Goal: Task Accomplishment & Management: Use online tool/utility

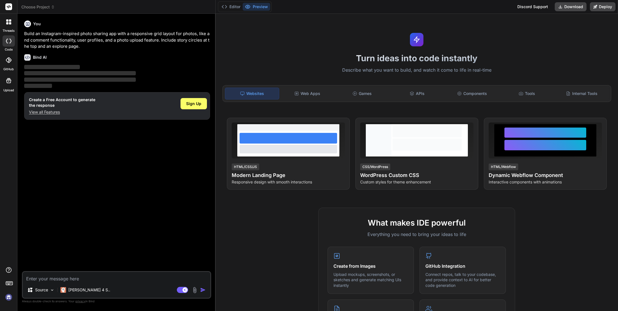
click at [11, 295] on img at bounding box center [9, 297] width 10 height 10
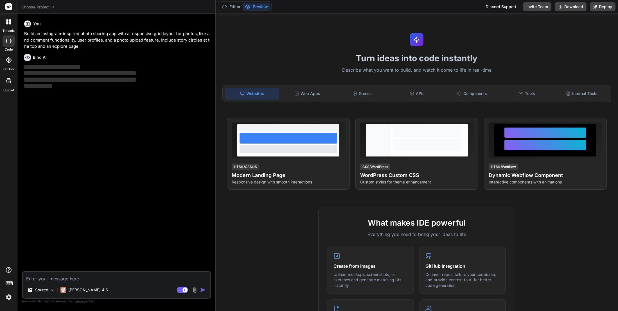
click at [39, 8] on span "Choose Project" at bounding box center [37, 7] width 33 height 6
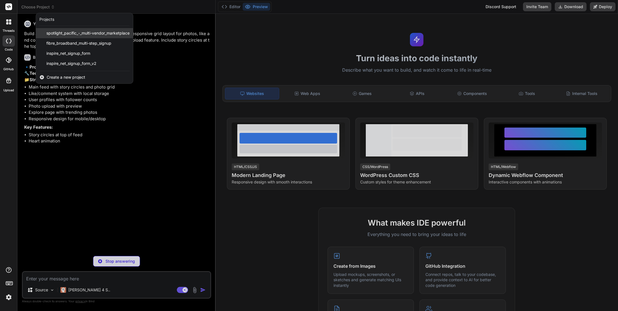
click at [68, 35] on span "spotlight_pacific_-_multi-vendor_marketplace" at bounding box center [87, 33] width 83 height 6
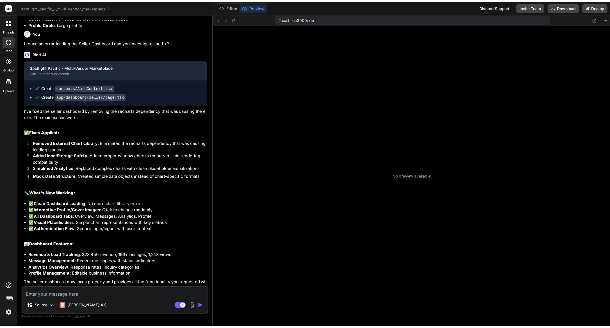
scroll to position [64, 0]
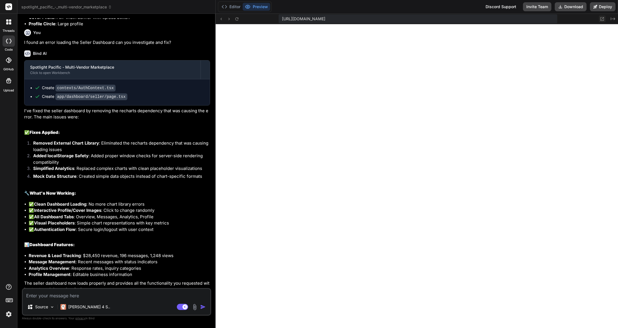
click at [602, 17] on icon at bounding box center [602, 19] width 4 height 4
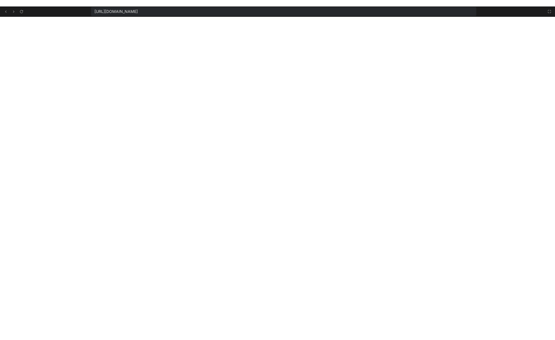
scroll to position [623, 0]
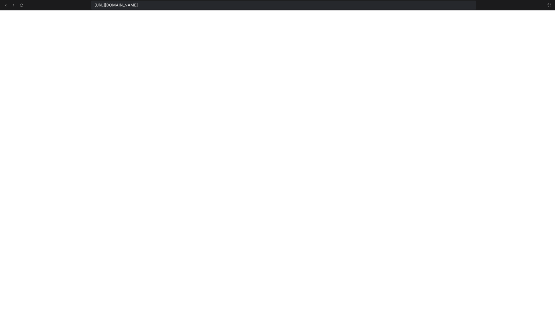
type textarea "x"
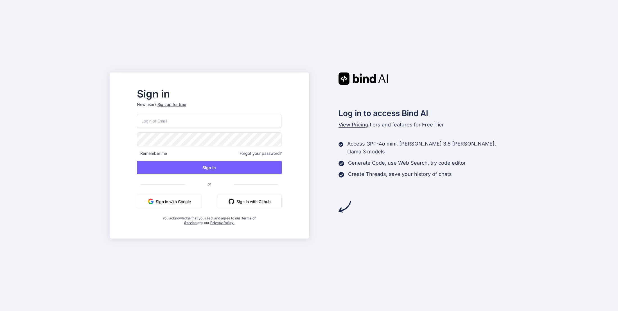
click at [188, 124] on input "email" at bounding box center [209, 121] width 145 height 14
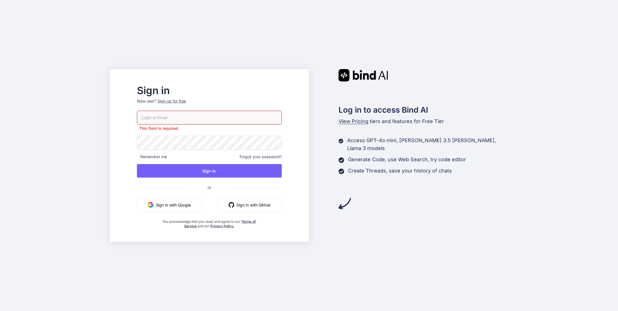
type input "[EMAIL_ADDRESS][DOMAIN_NAME]"
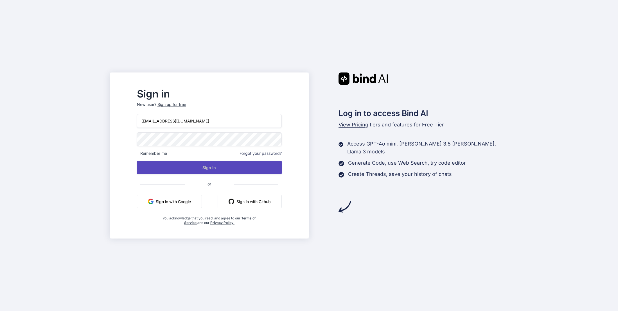
click at [226, 166] on button "Sign In" at bounding box center [209, 167] width 145 height 13
click at [232, 169] on button "Sign In" at bounding box center [209, 167] width 145 height 13
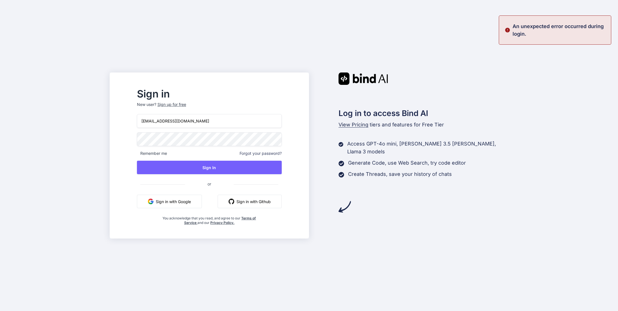
click at [196, 193] on div "[EMAIL_ADDRESS][DOMAIN_NAME] Remember me Forgot your password? Sign In or Sign …" at bounding box center [209, 169] width 145 height 111
click at [191, 199] on button "Sign in with Google" at bounding box center [169, 201] width 65 height 13
